Goal: Transaction & Acquisition: Book appointment/travel/reservation

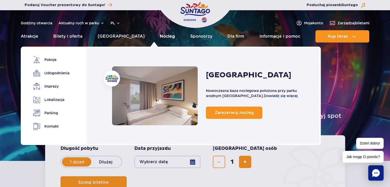
click at [160, 37] on link "Nocleg" at bounding box center [167, 36] width 15 height 12
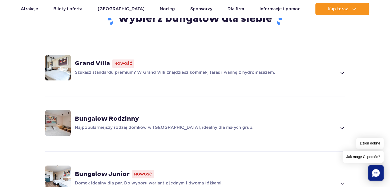
scroll to position [359, 0]
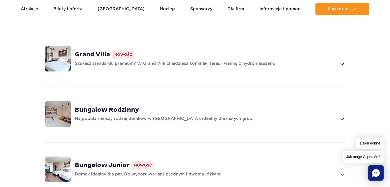
click at [343, 116] on span at bounding box center [342, 119] width 6 height 6
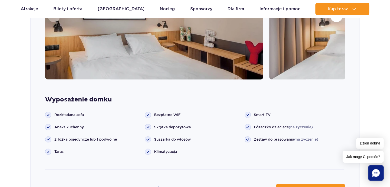
scroll to position [637, 0]
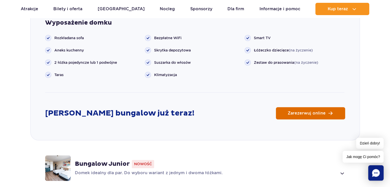
click at [299, 111] on span "Zarezerwuj online" at bounding box center [307, 113] width 38 height 4
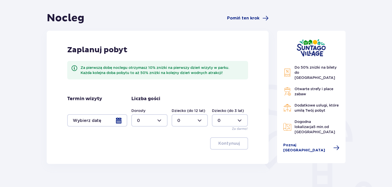
scroll to position [51, 0]
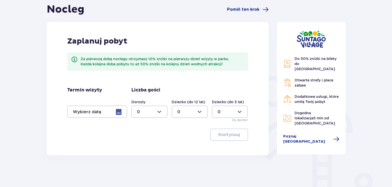
click at [161, 113] on div at bounding box center [149, 112] width 36 height 12
click at [137, 147] on p "2" at bounding box center [138, 149] width 3 height 6
type input "2"
click at [201, 111] on div at bounding box center [190, 112] width 36 height 12
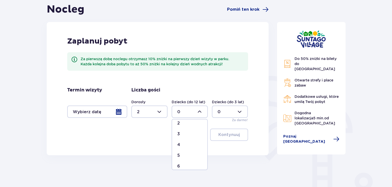
click at [188, 135] on div "3" at bounding box center [189, 134] width 25 height 6
click at [200, 114] on div at bounding box center [190, 112] width 36 height 12
click at [188, 149] on div "2" at bounding box center [189, 149] width 25 height 6
click at [241, 111] on div at bounding box center [230, 112] width 36 height 12
click at [241, 112] on div at bounding box center [230, 112] width 36 height 12
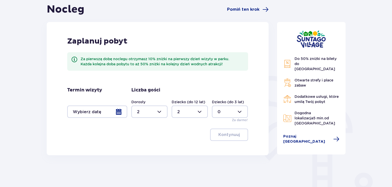
click at [205, 109] on div at bounding box center [190, 112] width 36 height 12
click at [180, 159] on div "3" at bounding box center [189, 160] width 25 height 6
type input "3"
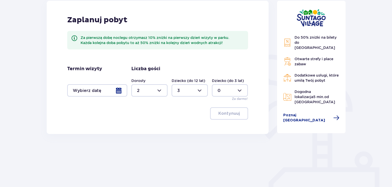
scroll to position [98, 0]
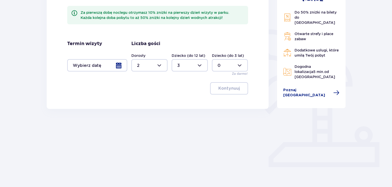
click at [120, 65] on div at bounding box center [97, 65] width 60 height 12
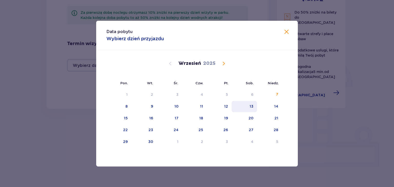
click at [252, 106] on div "13" at bounding box center [252, 106] width 4 height 5
click at [273, 104] on div "14" at bounding box center [269, 106] width 25 height 11
type input "13.09.25 - 14.09.25"
type input "0"
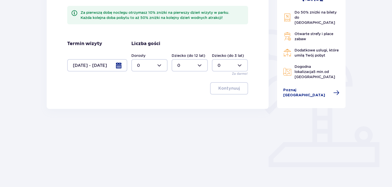
click at [151, 63] on div at bounding box center [149, 65] width 36 height 12
click at [146, 101] on div "2" at bounding box center [149, 103] width 25 height 6
type input "2"
click at [200, 63] on div at bounding box center [190, 65] width 36 height 12
click at [180, 113] on div "3" at bounding box center [189, 114] width 25 height 6
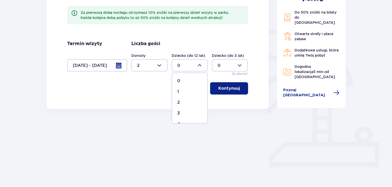
type input "3"
click at [228, 86] on p "Kontynuuj" at bounding box center [229, 89] width 22 height 6
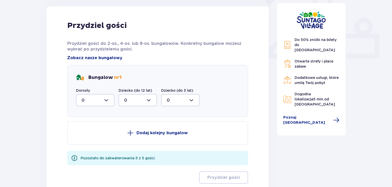
scroll to position [207, 0]
click at [106, 100] on div at bounding box center [95, 100] width 38 height 12
click at [95, 125] on div "1" at bounding box center [95, 127] width 27 height 6
type input "1"
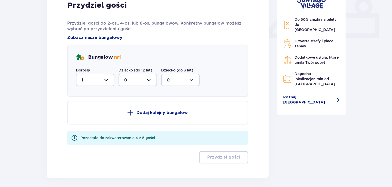
scroll to position [171, 0]
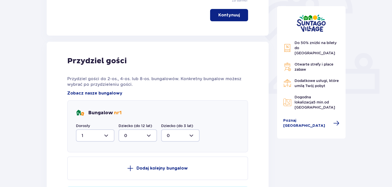
click at [152, 134] on div at bounding box center [137, 136] width 38 height 12
click at [147, 122] on div "3" at bounding box center [137, 120] width 27 height 6
type input "3"
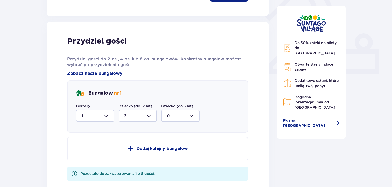
scroll to position [222, 0]
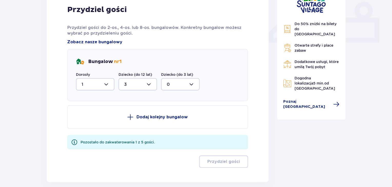
click at [173, 118] on p "Dodaj kolejny bungalow" at bounding box center [161, 117] width 51 height 6
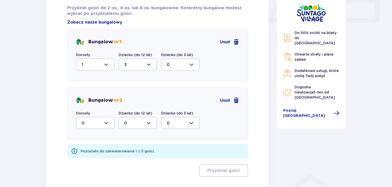
scroll to position [274, 0]
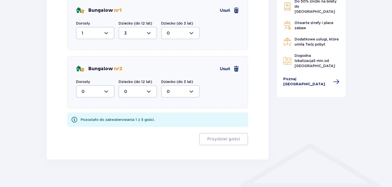
click at [104, 89] on div at bounding box center [95, 91] width 38 height 12
click at [96, 116] on div "1" at bounding box center [95, 118] width 27 height 6
type input "1"
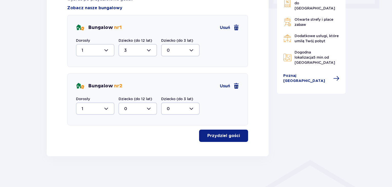
scroll to position [256, 0]
click at [149, 49] on div at bounding box center [137, 50] width 38 height 12
click at [136, 90] on div "2" at bounding box center [137, 88] width 27 height 6
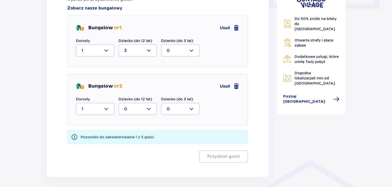
type input "2"
click at [145, 106] on div at bounding box center [137, 109] width 38 height 12
click at [143, 133] on div "1" at bounding box center [137, 136] width 27 height 6
type input "1"
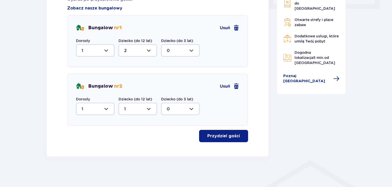
click at [225, 136] on p "Przydziel gości" at bounding box center [223, 136] width 33 height 6
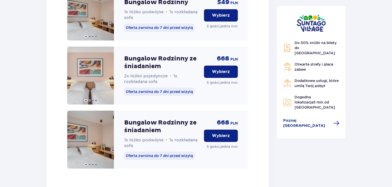
scroll to position [566, 0]
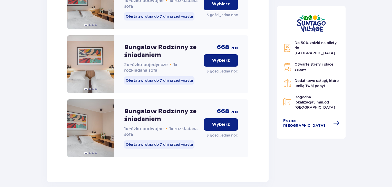
click at [211, 65] on button "Wybierz" at bounding box center [221, 60] width 34 height 12
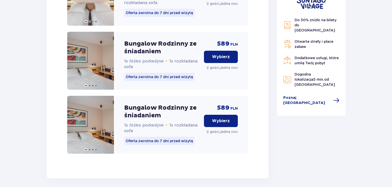
scroll to position [1164, 0]
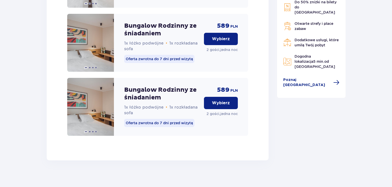
click at [220, 106] on p "Wybierz" at bounding box center [221, 103] width 18 height 6
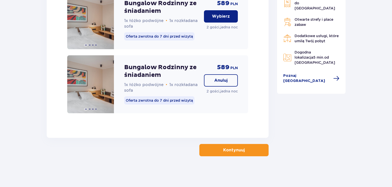
scroll to position [1199, 0]
click at [245, 150] on span "button" at bounding box center [246, 150] width 6 height 6
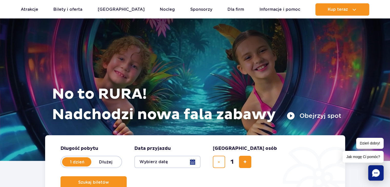
scroll to position [51, 0]
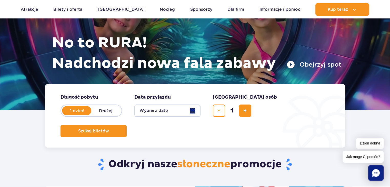
click at [193, 111] on button "Wybierz datę" at bounding box center [167, 111] width 66 height 12
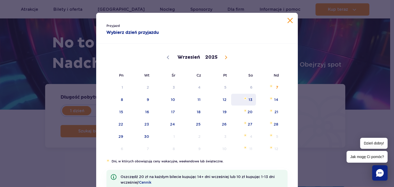
click at [245, 99] on span "13" at bounding box center [244, 100] width 26 height 12
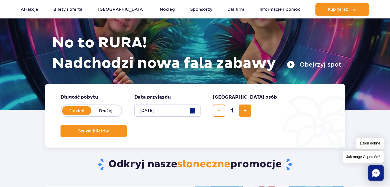
click at [198, 115] on button "13.09.25" at bounding box center [167, 111] width 66 height 12
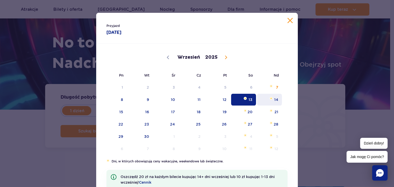
click at [272, 100] on span "14" at bounding box center [269, 100] width 26 height 12
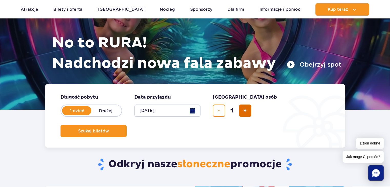
click at [249, 108] on button "dodaj bilet" at bounding box center [245, 111] width 12 height 12
type input "5"
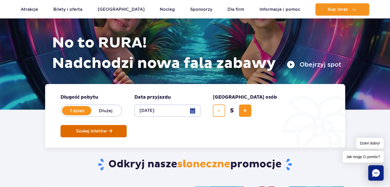
click at [107, 129] on span "Szukaj biletów" at bounding box center [91, 131] width 31 height 5
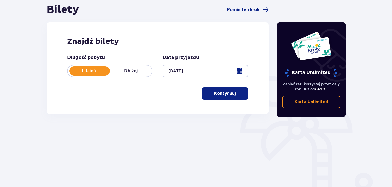
scroll to position [51, 0]
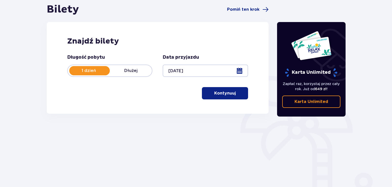
click at [222, 96] on p "Kontynuuj" at bounding box center [225, 94] width 22 height 6
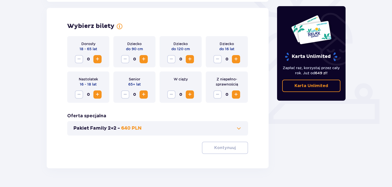
scroll to position [143, 0]
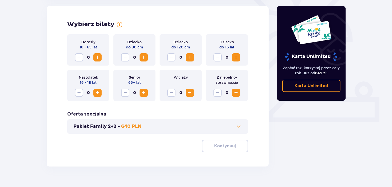
click at [98, 56] on span "Increase" at bounding box center [97, 57] width 6 height 6
click at [190, 59] on span "Increase" at bounding box center [190, 57] width 6 height 6
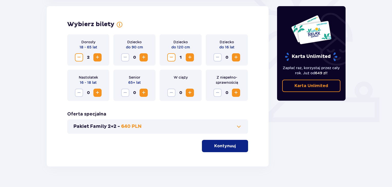
click at [235, 59] on span "Increase" at bounding box center [236, 57] width 6 height 6
click at [216, 147] on p "Kontynuuj" at bounding box center [225, 146] width 22 height 6
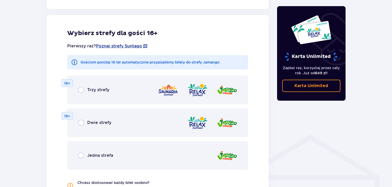
scroll to position [285, 0]
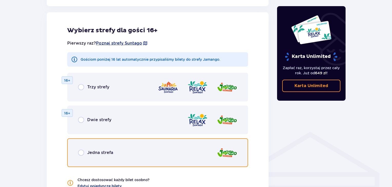
click at [82, 153] on input "radio" at bounding box center [81, 153] width 6 height 6
radio input "true"
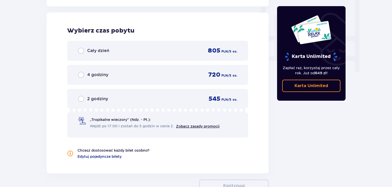
scroll to position [482, 0]
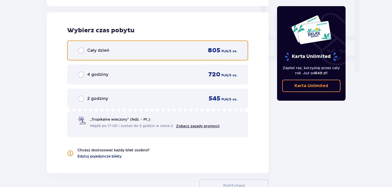
click at [83, 48] on input "radio" at bounding box center [81, 50] width 6 height 6
radio input "true"
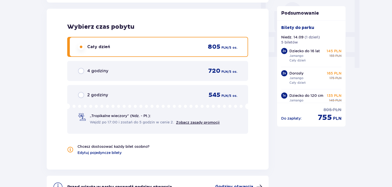
scroll to position [468, 0]
